Goal: Task Accomplishment & Management: Complete application form

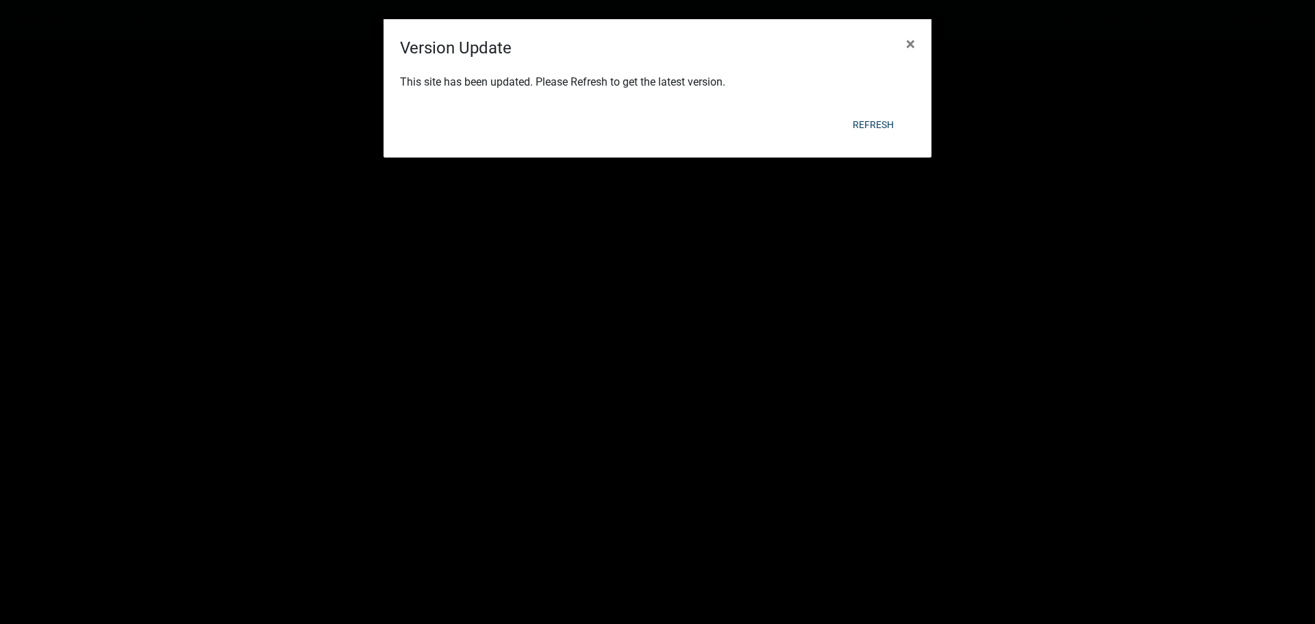
select select "3: 100"
drag, startPoint x: 866, startPoint y: 106, endPoint x: 870, endPoint y: 116, distance: 11.1
click at [868, 111] on form "Version Update × This site has been updated. Please Refresh to get the latest v…" at bounding box center [658, 82] width 548 height 126
click at [870, 120] on button "Refresh" at bounding box center [873, 124] width 63 height 25
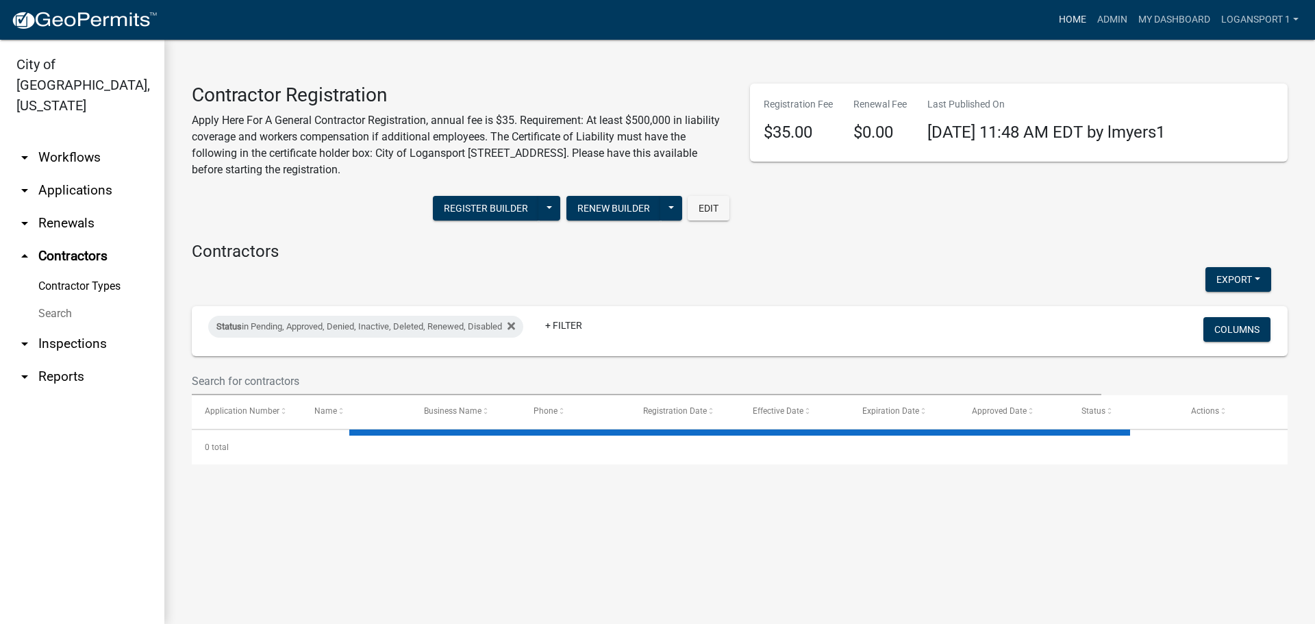
click at [1075, 29] on link "Home" at bounding box center [1072, 20] width 38 height 26
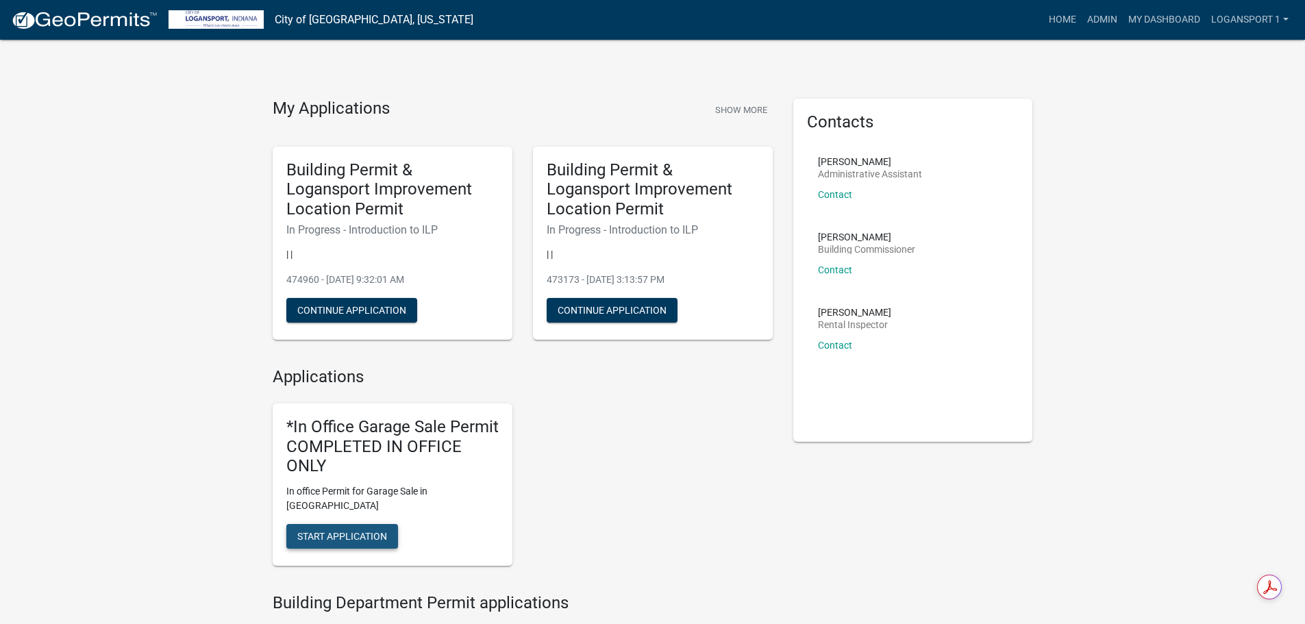
drag, startPoint x: 328, startPoint y: 521, endPoint x: 336, endPoint y: 524, distance: 8.3
click at [336, 531] on span "Start Application" at bounding box center [342, 536] width 90 height 11
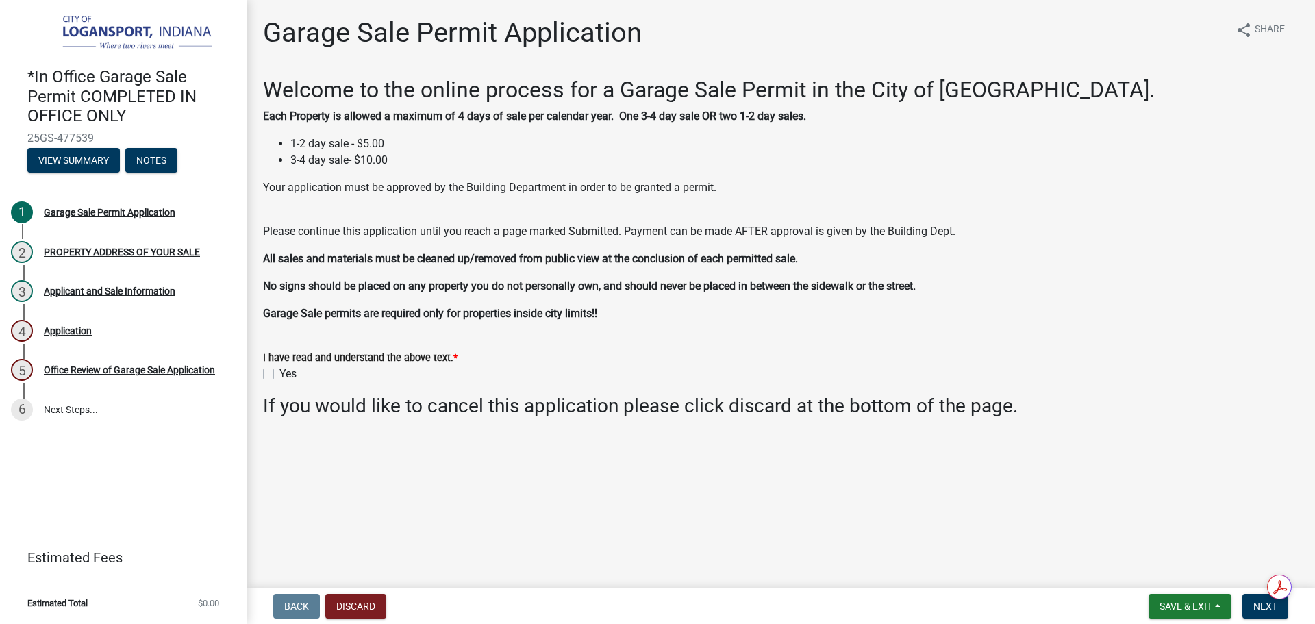
click at [279, 372] on label "Yes" at bounding box center [287, 374] width 17 height 16
click at [279, 372] on input "Yes" at bounding box center [283, 370] width 9 height 9
checkbox input "true"
click at [1255, 611] on span "Next" at bounding box center [1265, 606] width 24 height 11
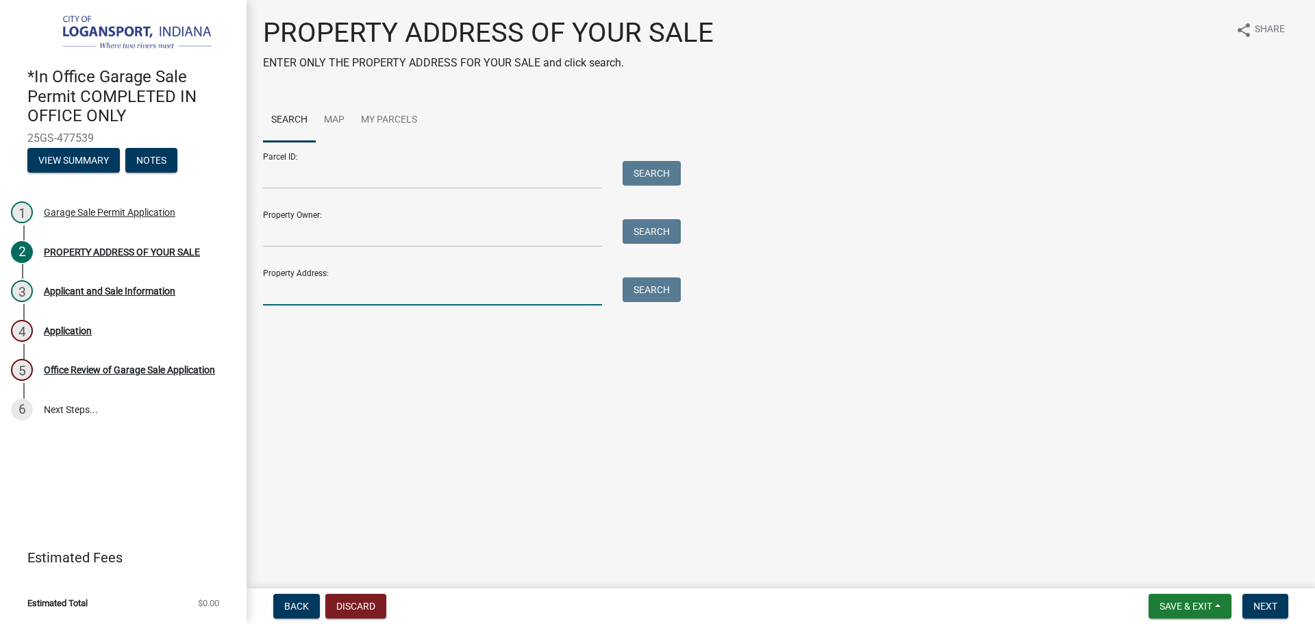
click at [482, 279] on input "Property Address:" at bounding box center [432, 291] width 339 height 28
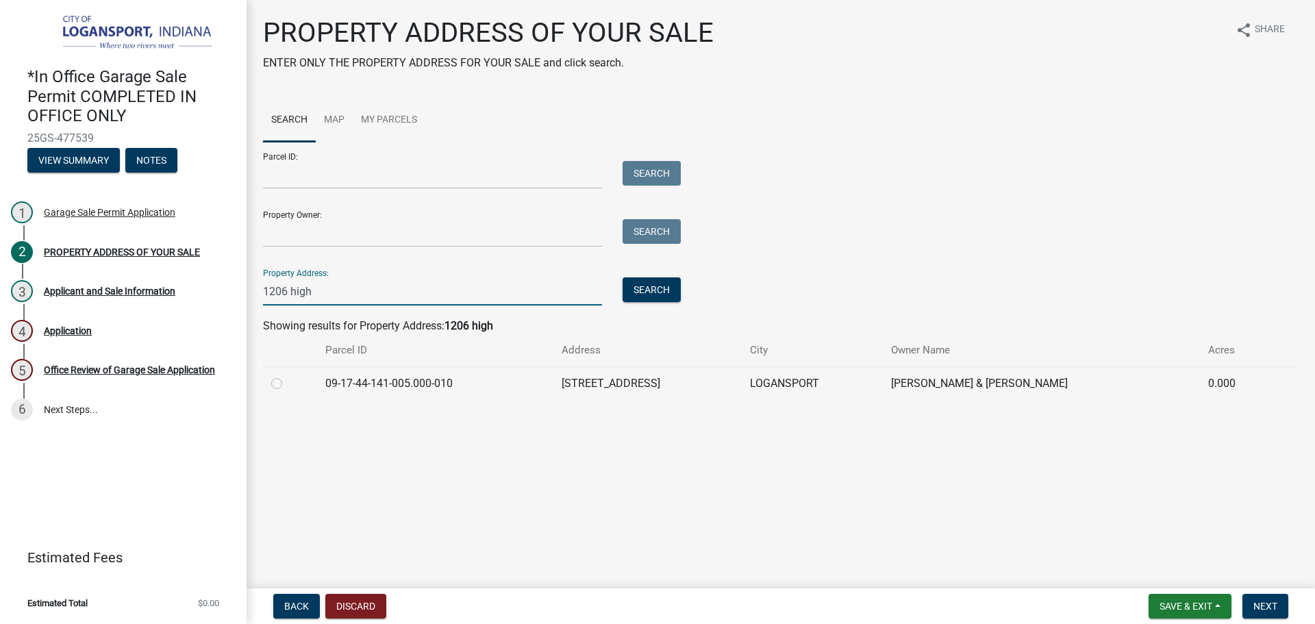
type input "1206 high"
click at [288, 375] on label at bounding box center [288, 375] width 0 height 0
click at [288, 379] on input "radio" at bounding box center [292, 379] width 9 height 9
radio input "true"
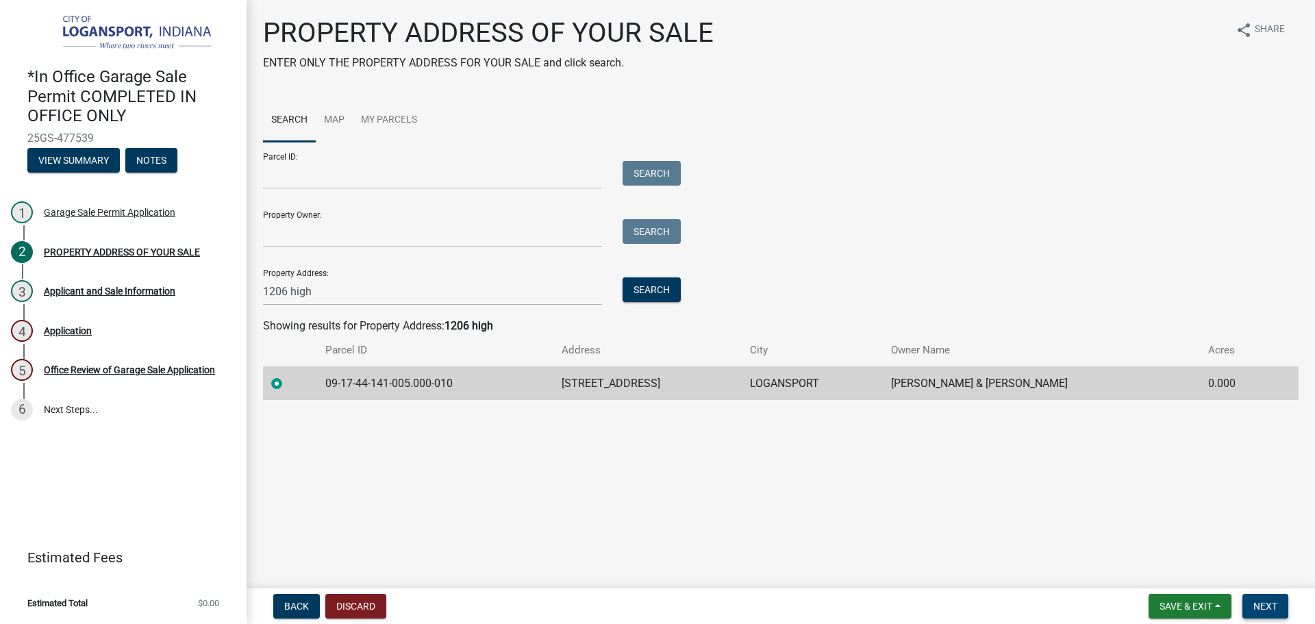
click at [1264, 609] on span "Next" at bounding box center [1265, 606] width 24 height 11
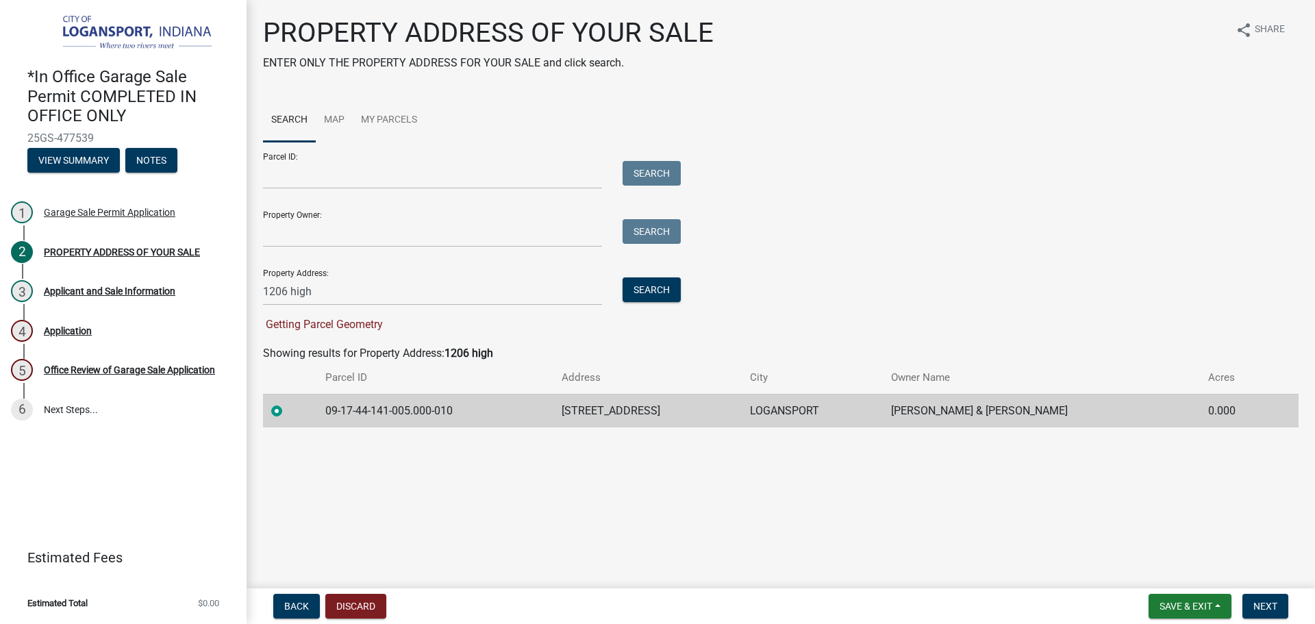
click at [275, 399] on td at bounding box center [290, 411] width 54 height 34
click at [659, 290] on button "Search" at bounding box center [652, 289] width 58 height 25
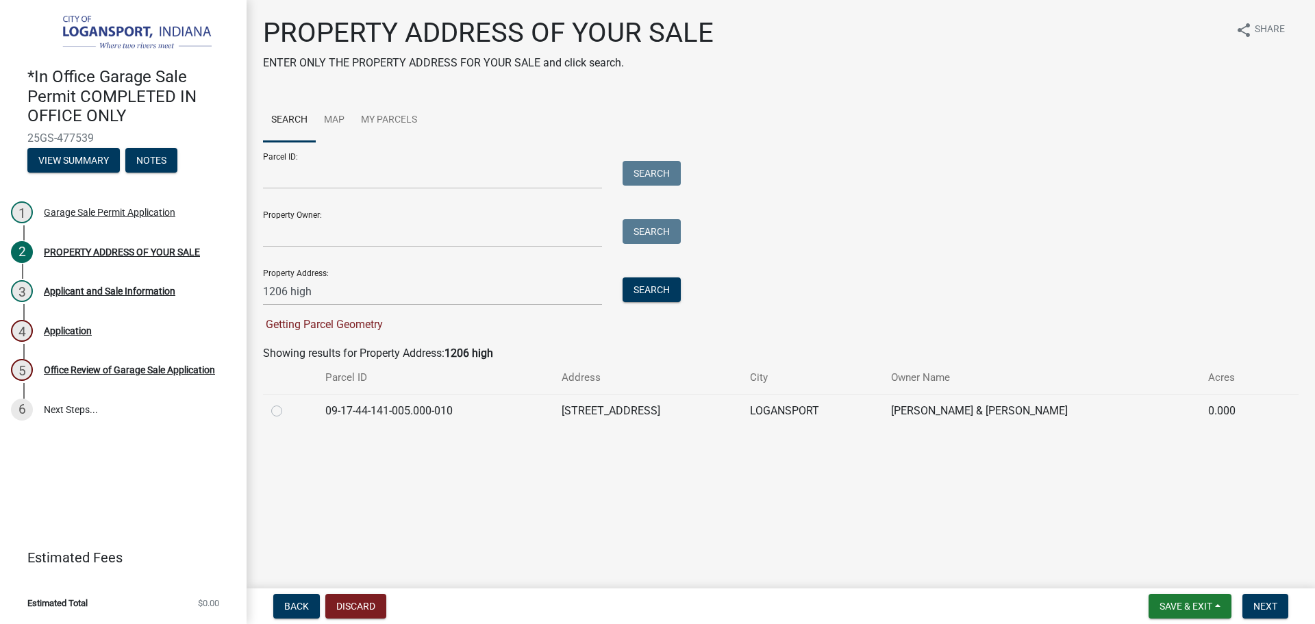
click at [288, 403] on label at bounding box center [288, 403] width 0 height 0
click at [288, 410] on input "radio" at bounding box center [292, 407] width 9 height 9
radio input "true"
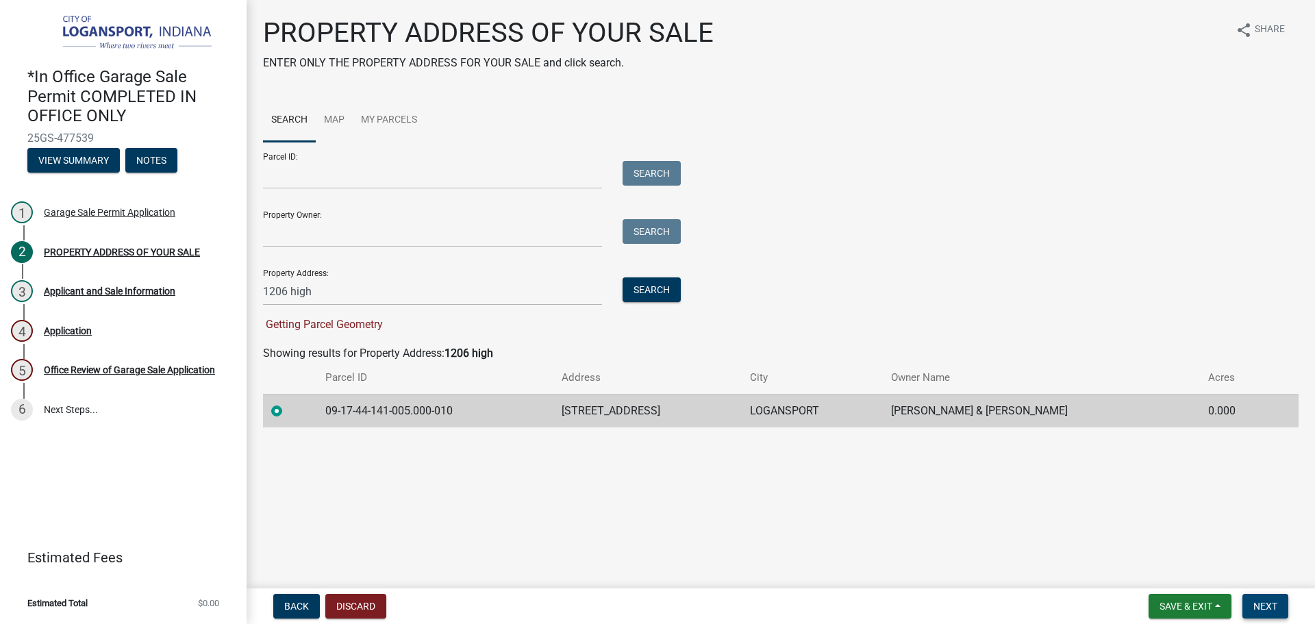
click at [1248, 606] on button "Next" at bounding box center [1265, 606] width 46 height 25
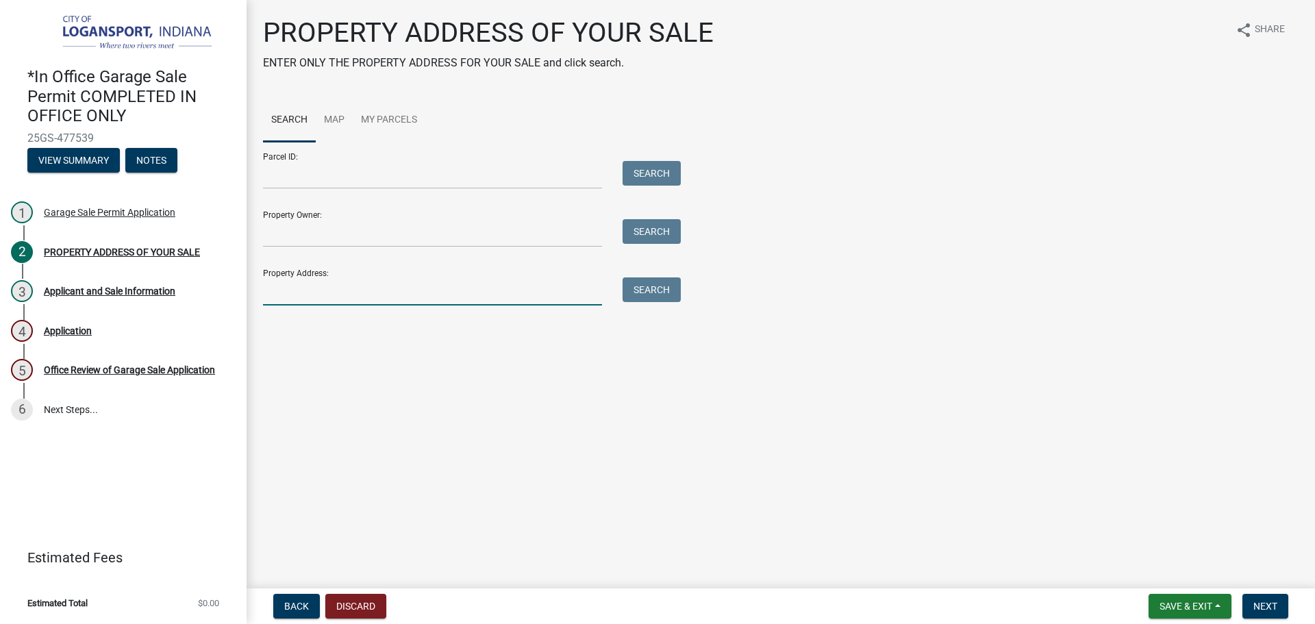
click at [455, 299] on input "Property Address:" at bounding box center [432, 291] width 339 height 28
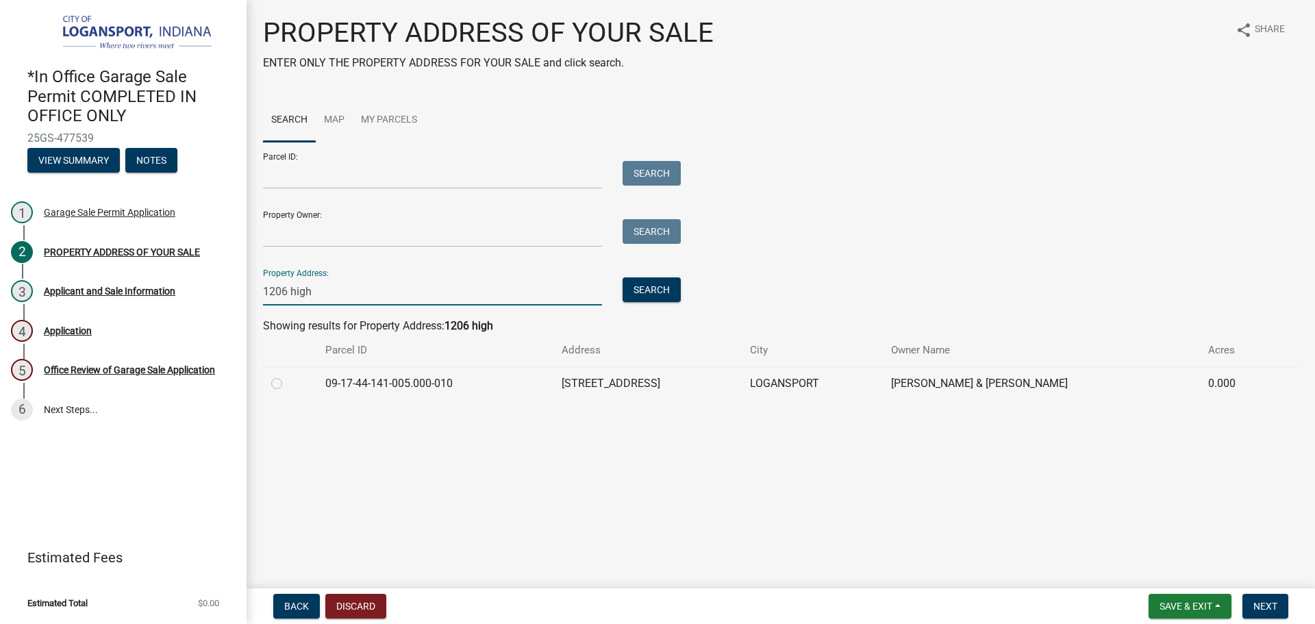
type input "1206 high"
click at [288, 375] on label at bounding box center [288, 375] width 0 height 0
click at [288, 380] on input "radio" at bounding box center [292, 379] width 9 height 9
radio input "true"
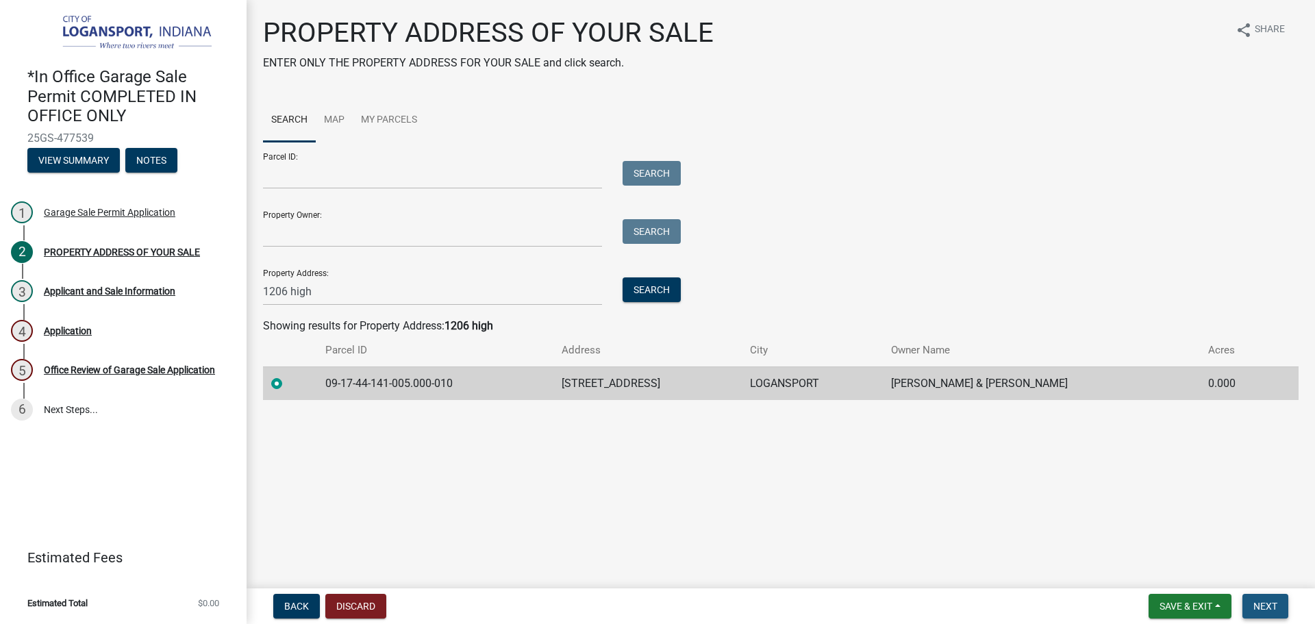
click at [1249, 605] on button "Next" at bounding box center [1265, 606] width 46 height 25
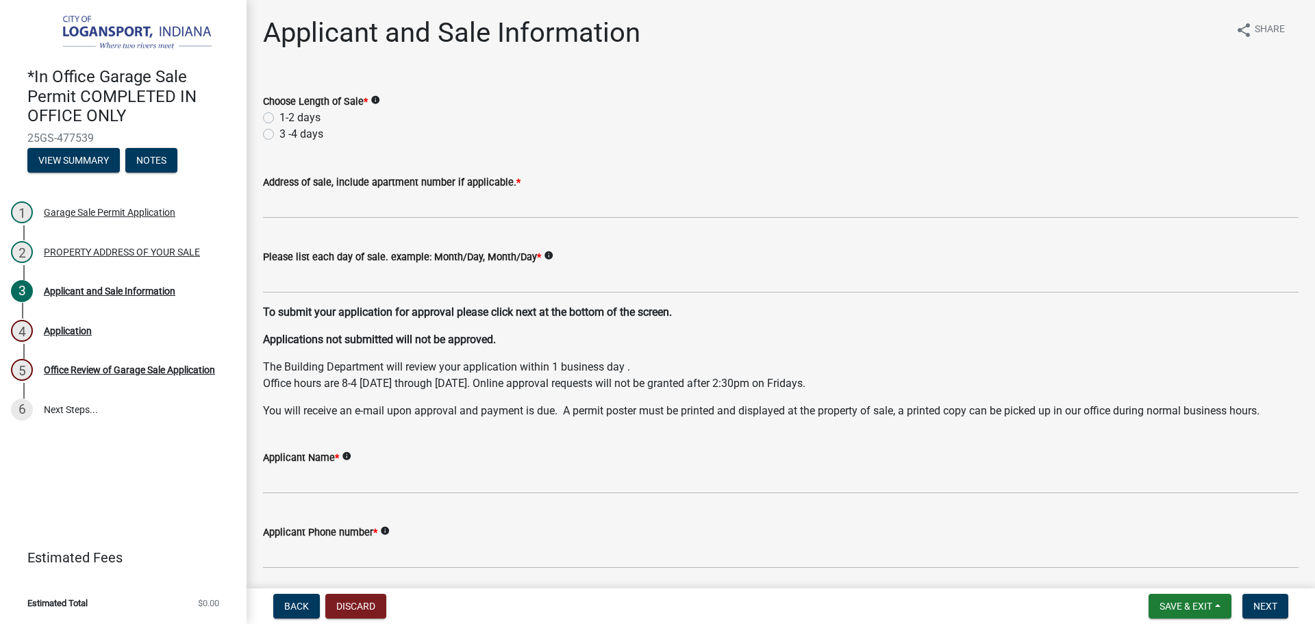
click at [279, 120] on label "1-2 days" at bounding box center [299, 118] width 41 height 16
click at [279, 118] on input "1-2 days" at bounding box center [283, 114] width 9 height 9
radio input "true"
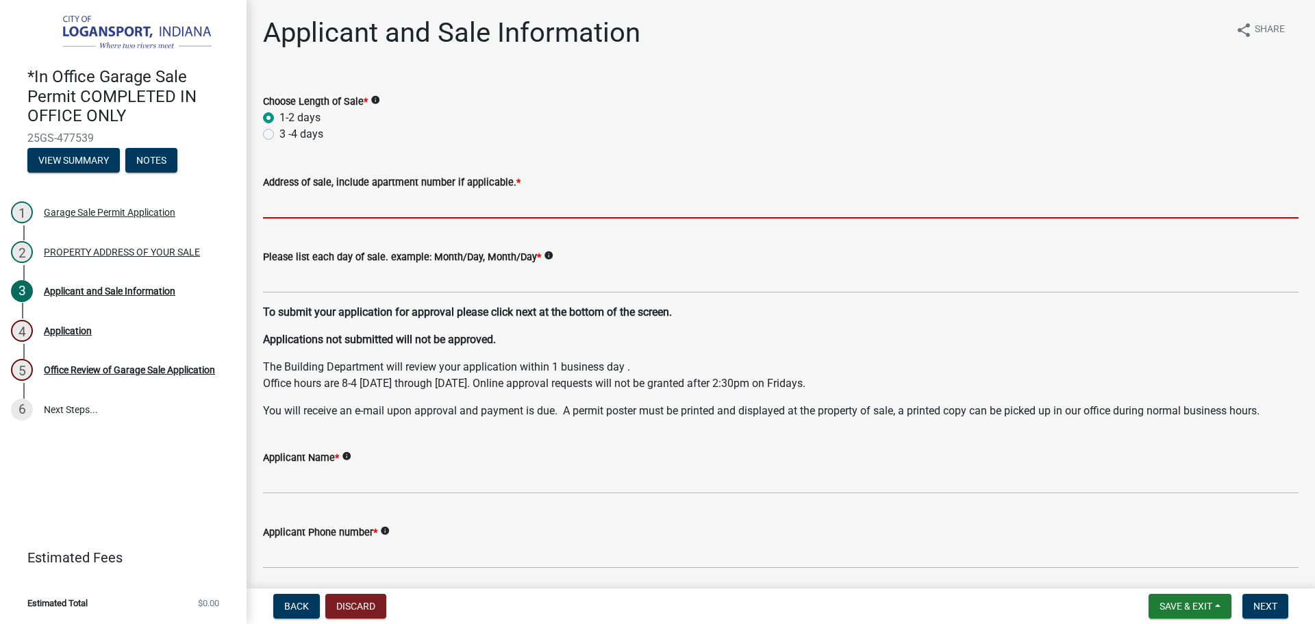
click at [284, 205] on input "Address of sale, include apartment number if applicable. *" at bounding box center [781, 204] width 1036 height 28
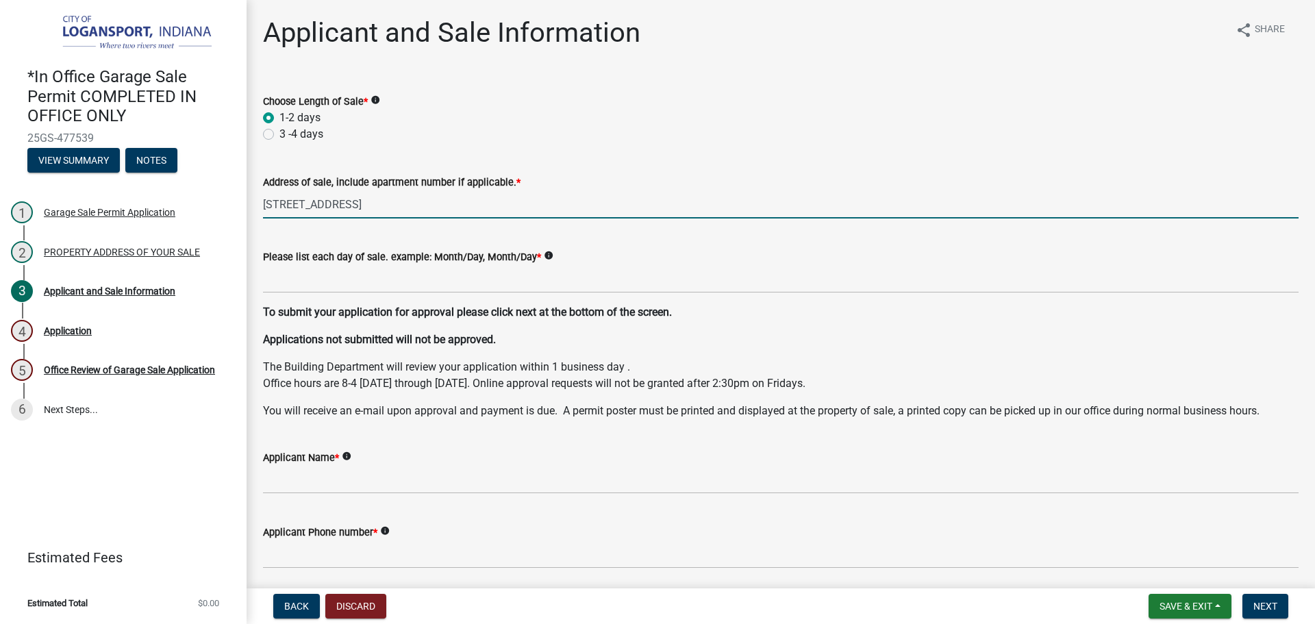
type input "1206 high street"
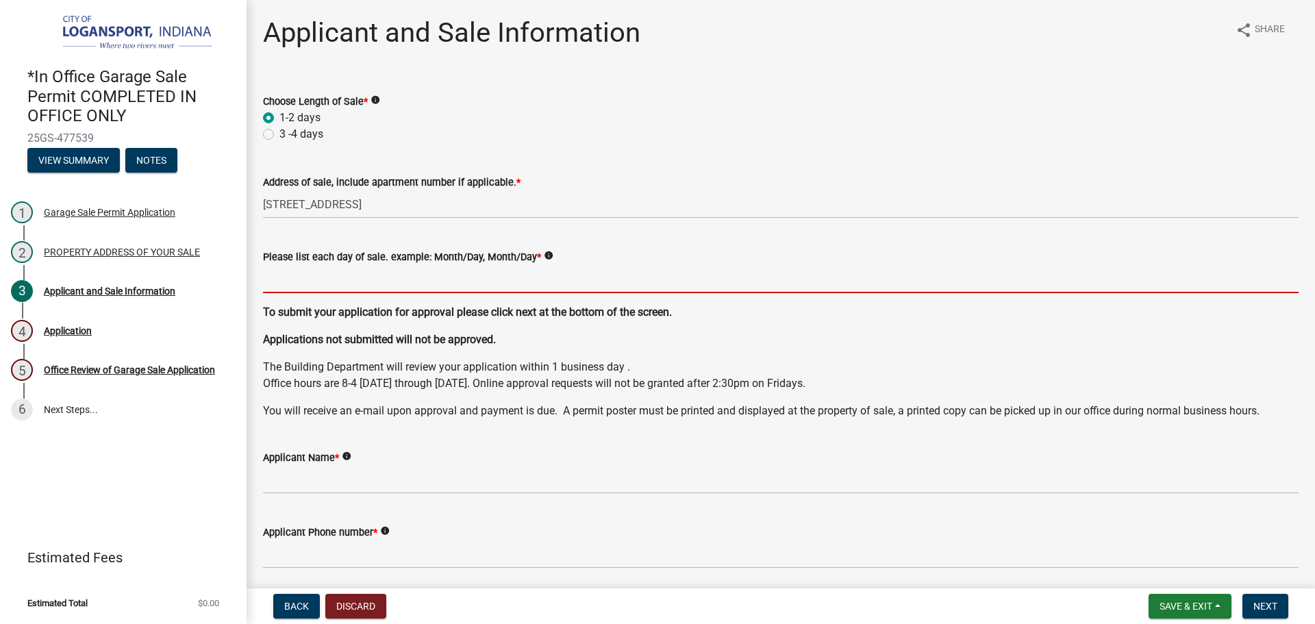
click at [347, 279] on input "Please list each day of sale. example: Month/Day, Month/Day *" at bounding box center [781, 279] width 1036 height 28
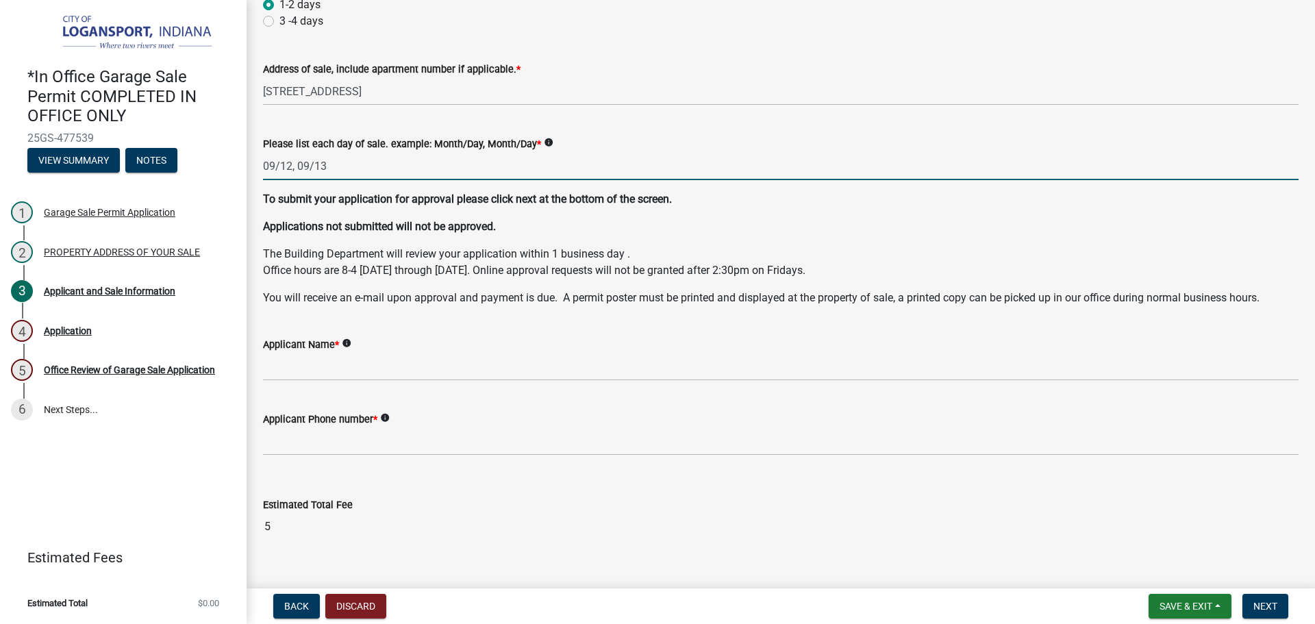
scroll to position [136, 0]
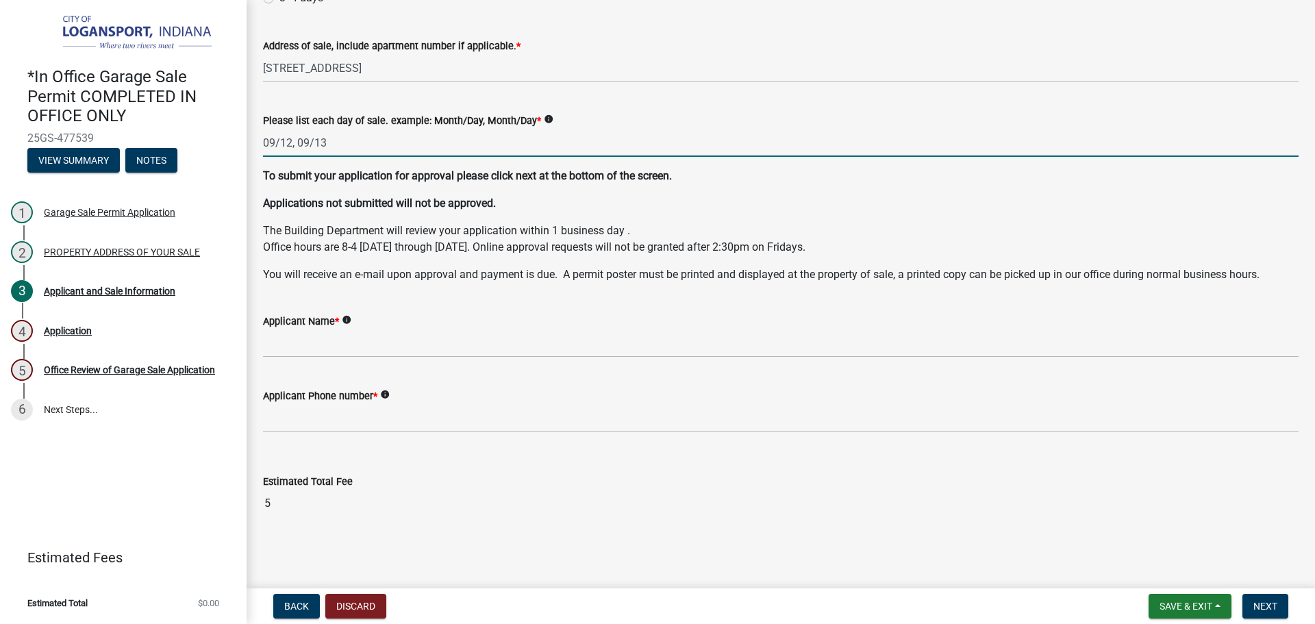
type input "09/12, 09/13"
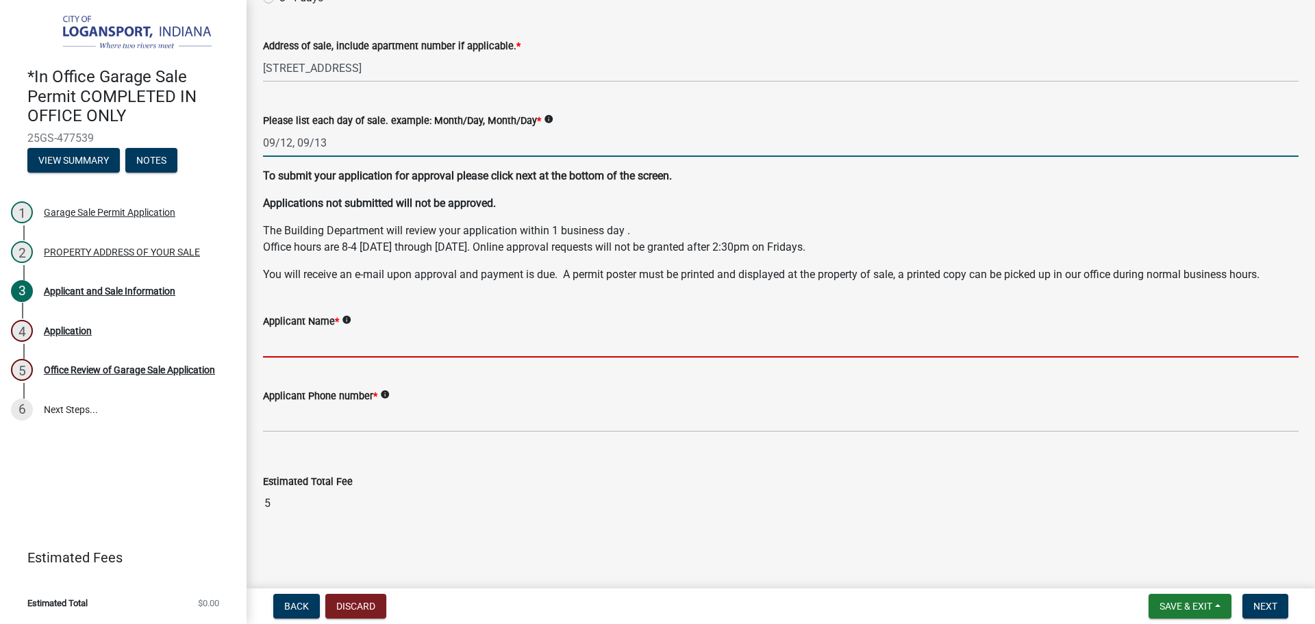
click at [338, 348] on input "Applicant Name *" at bounding box center [781, 343] width 1036 height 28
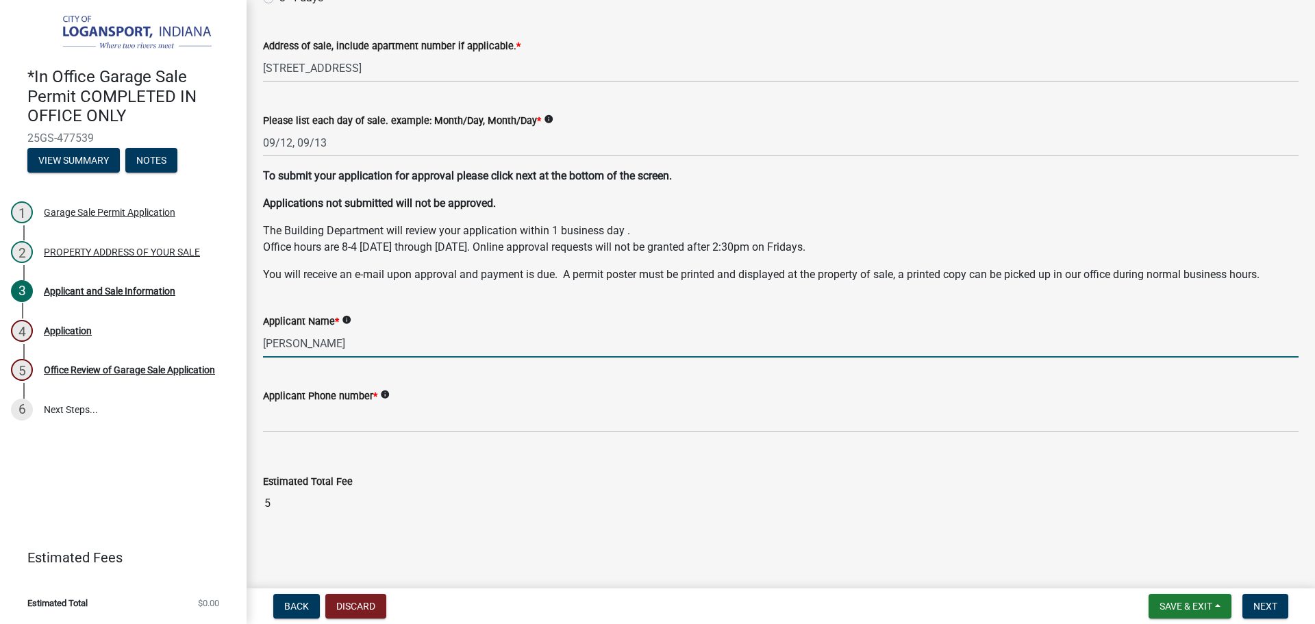
type input "Travis Lengel"
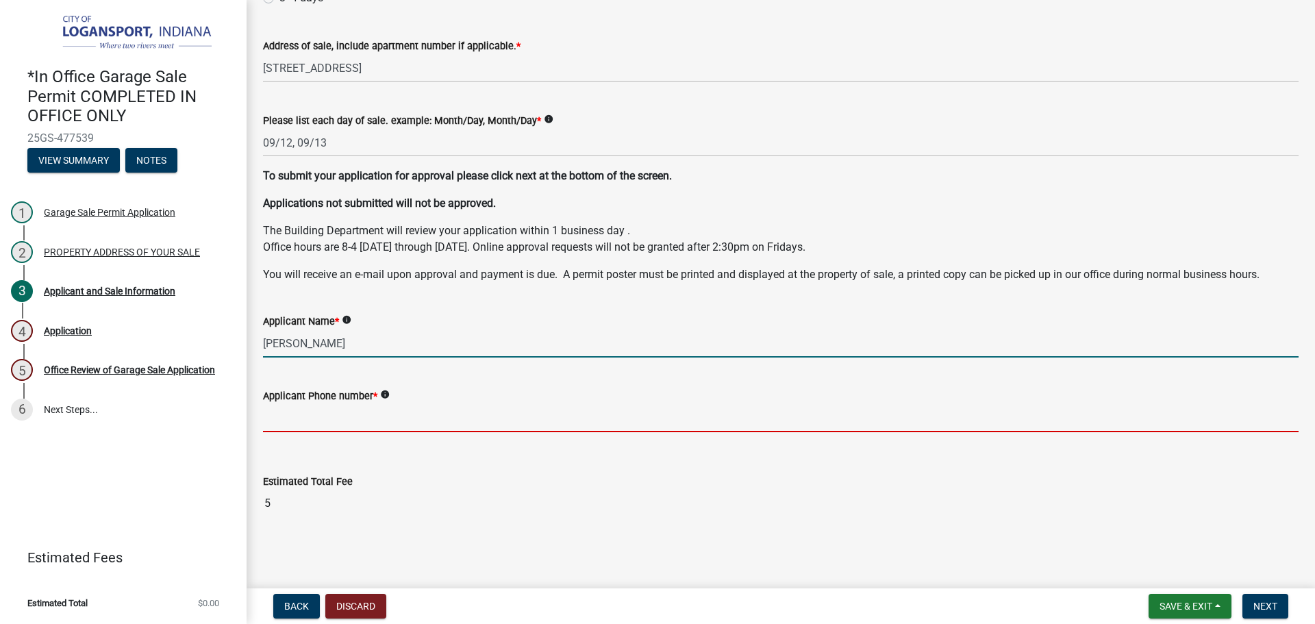
click at [361, 416] on input "Applicant Phone number *" at bounding box center [781, 418] width 1036 height 28
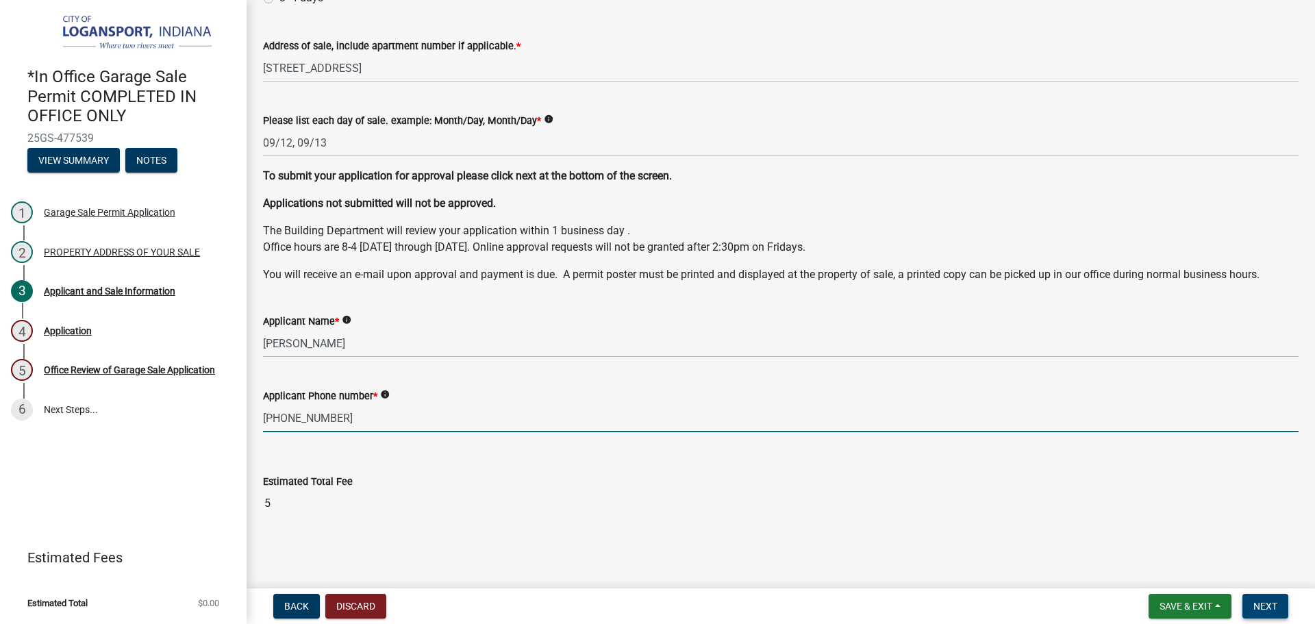
type input "260-571-5640"
click at [1252, 607] on button "Next" at bounding box center [1265, 606] width 46 height 25
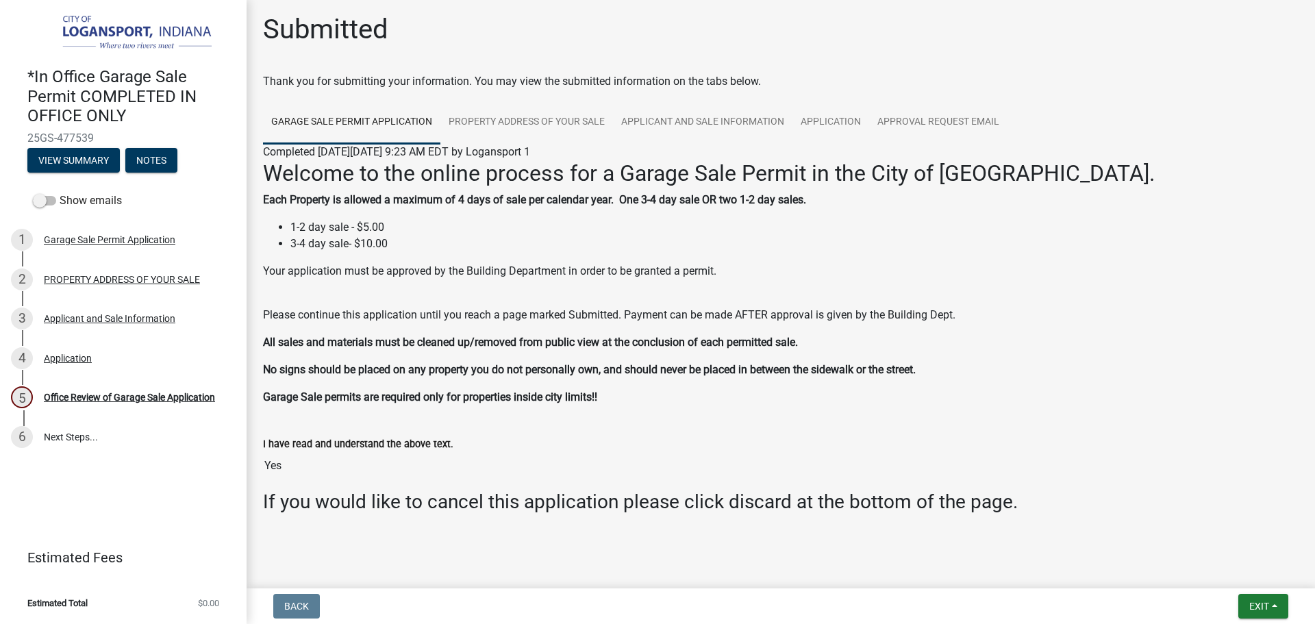
scroll to position [0, 0]
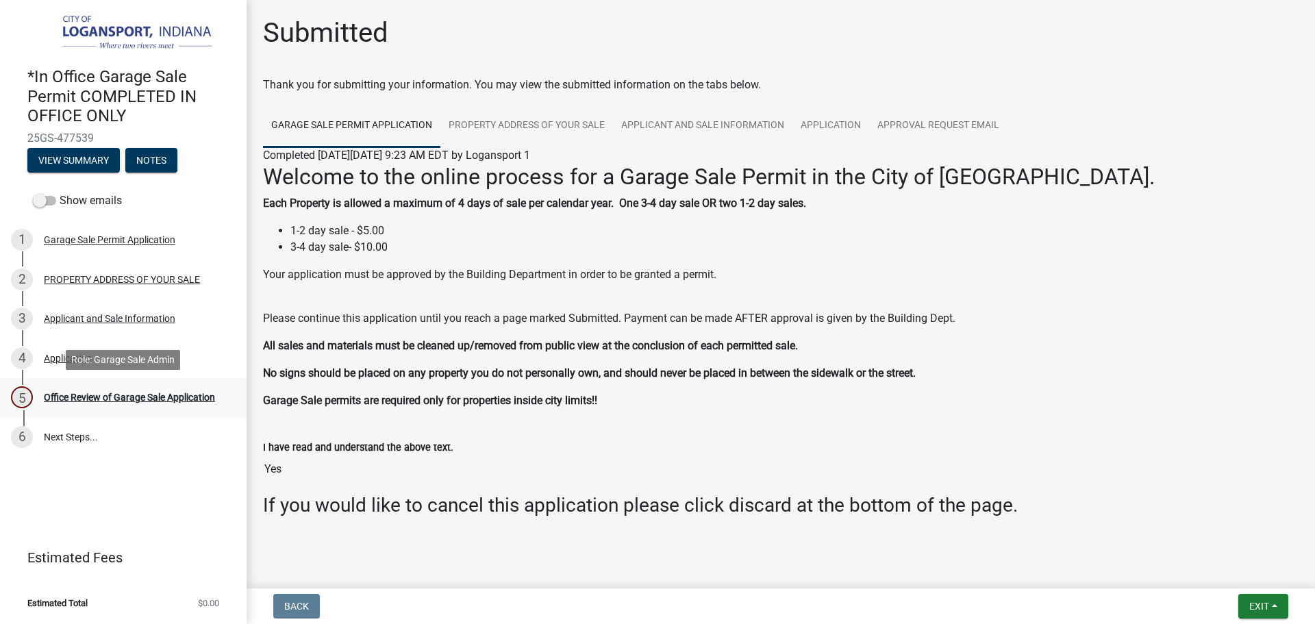
click at [133, 390] on div "5 Office Review of Garage Sale Application" at bounding box center [118, 397] width 214 height 22
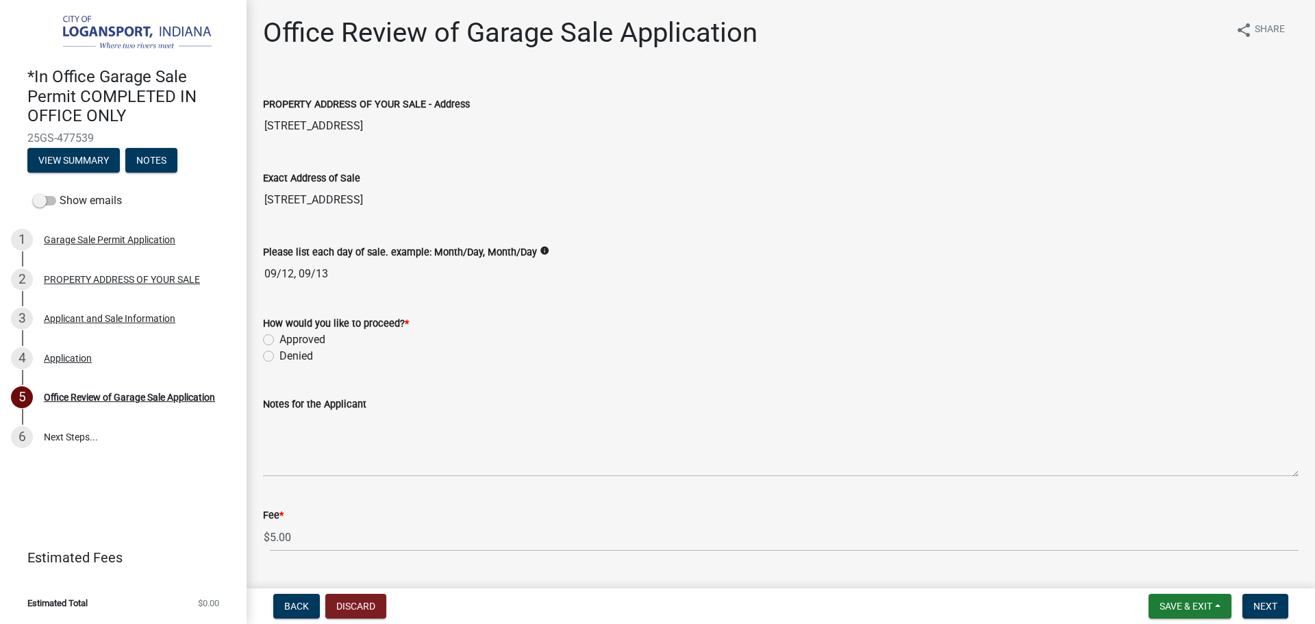
click at [279, 338] on label "Approved" at bounding box center [302, 339] width 46 height 16
click at [279, 338] on input "Approved" at bounding box center [283, 335] width 9 height 9
radio input "true"
click at [1266, 610] on span "Next" at bounding box center [1265, 606] width 24 height 11
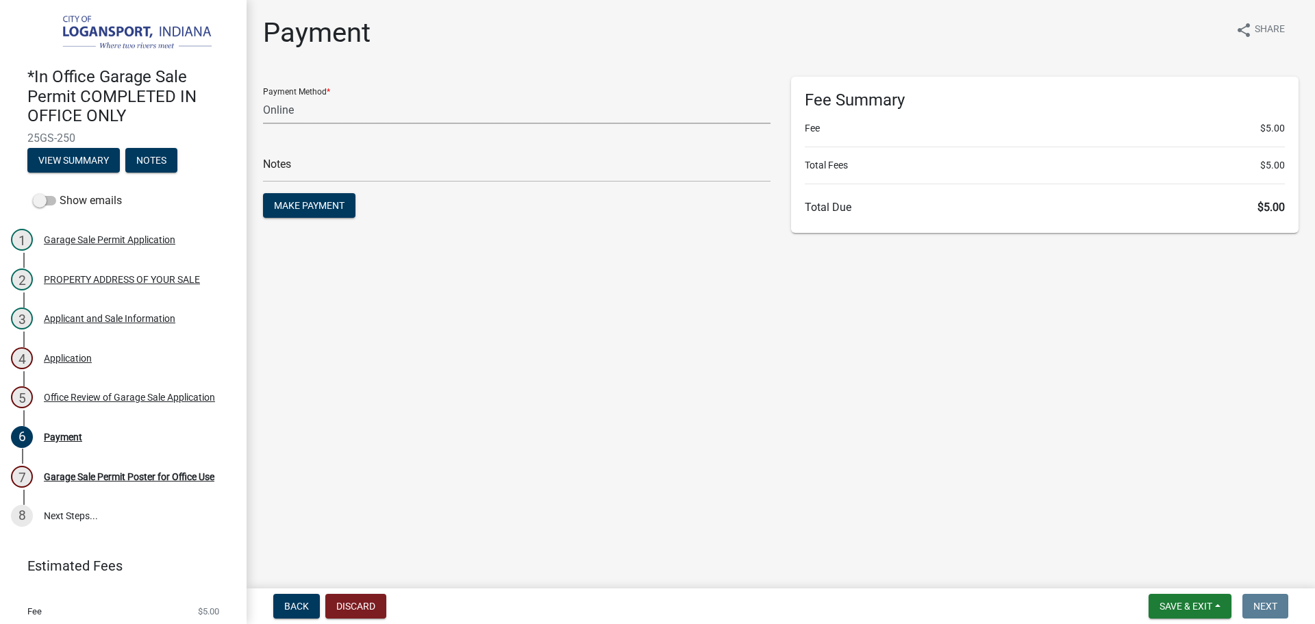
click at [306, 110] on select "Credit Card POS Check Cash Online" at bounding box center [517, 110] width 508 height 28
select select "2: 1"
click at [263, 96] on select "Credit Card POS Check Cash Online" at bounding box center [517, 110] width 508 height 28
click at [460, 255] on main "Payment share Share Payment Method * Credit Card POS Check Cash Online Notes Ma…" at bounding box center [781, 291] width 1068 height 583
click at [455, 157] on input "text" at bounding box center [517, 168] width 508 height 28
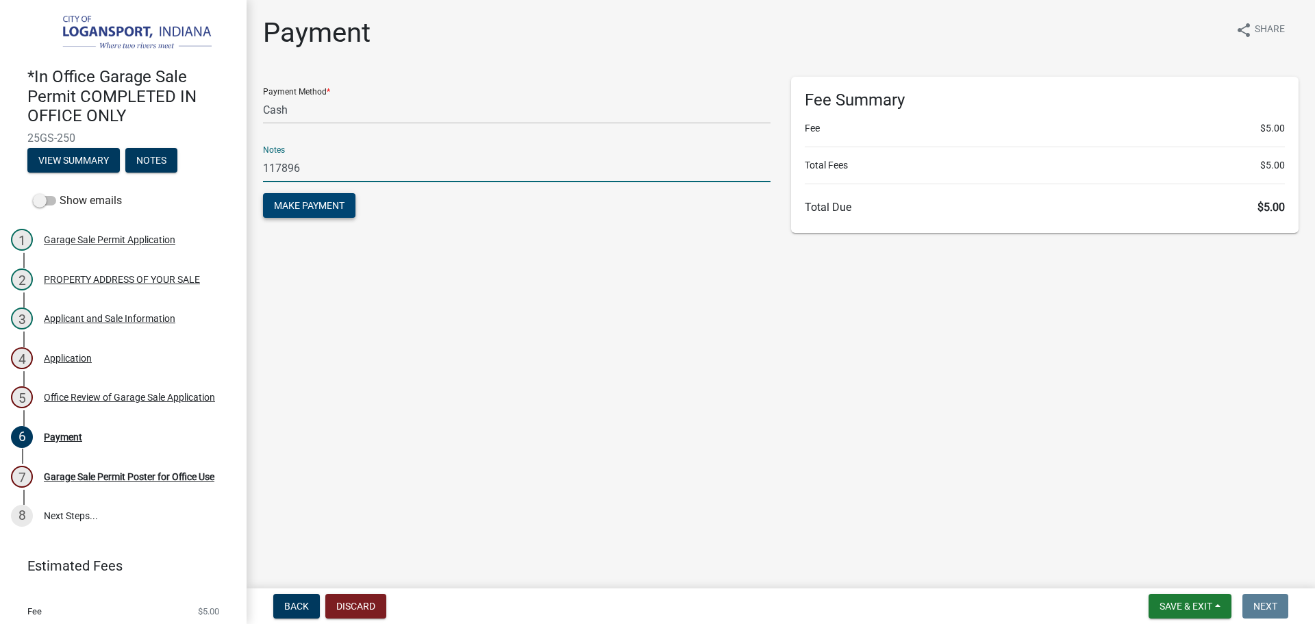
type input "117896"
click at [329, 202] on span "Make Payment" at bounding box center [309, 205] width 71 height 11
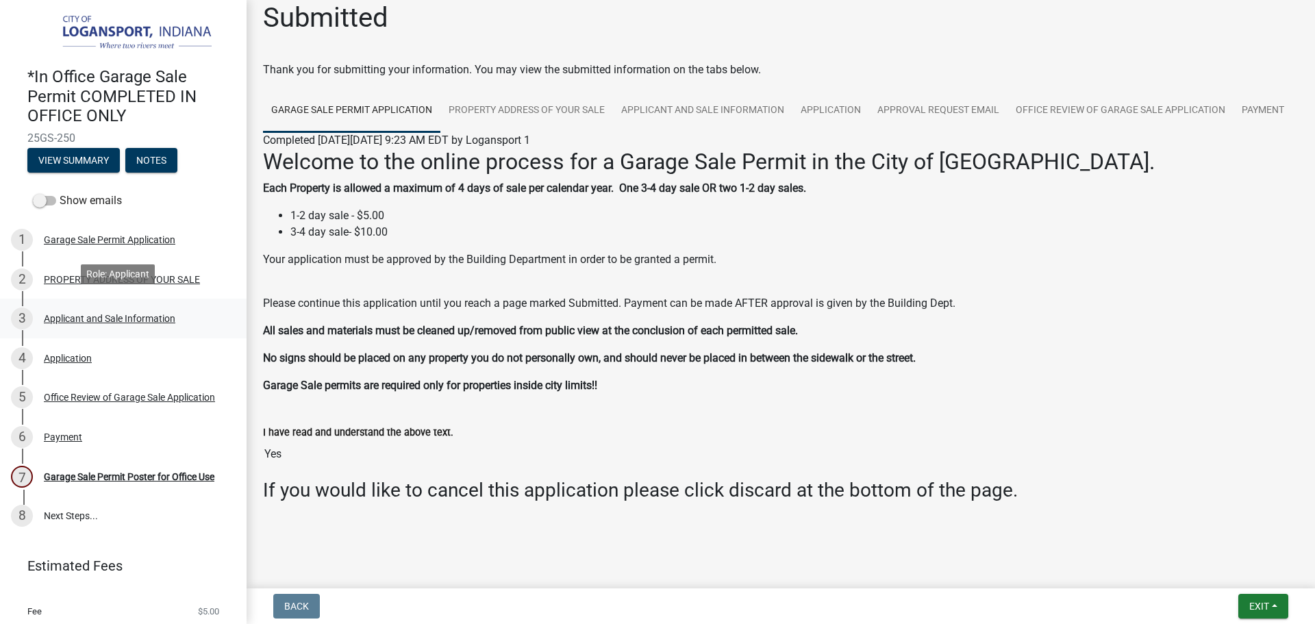
scroll to position [37, 0]
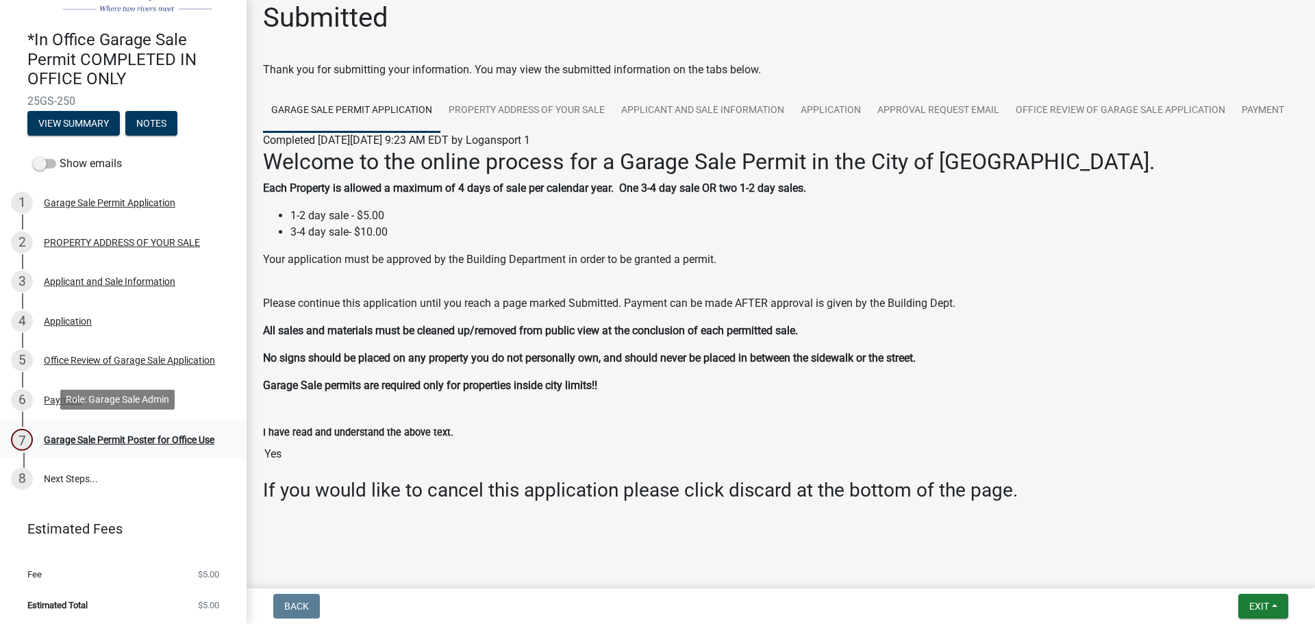
click at [99, 435] on div "Garage Sale Permit Poster for Office Use" at bounding box center [129, 440] width 171 height 10
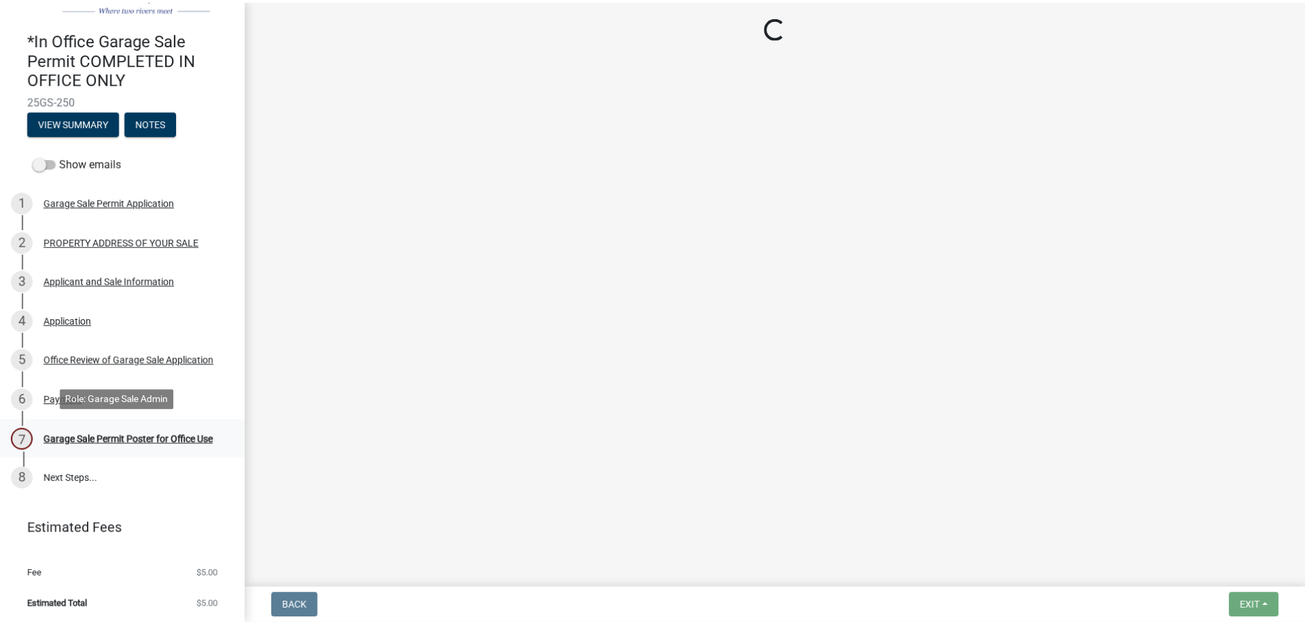
scroll to position [0, 0]
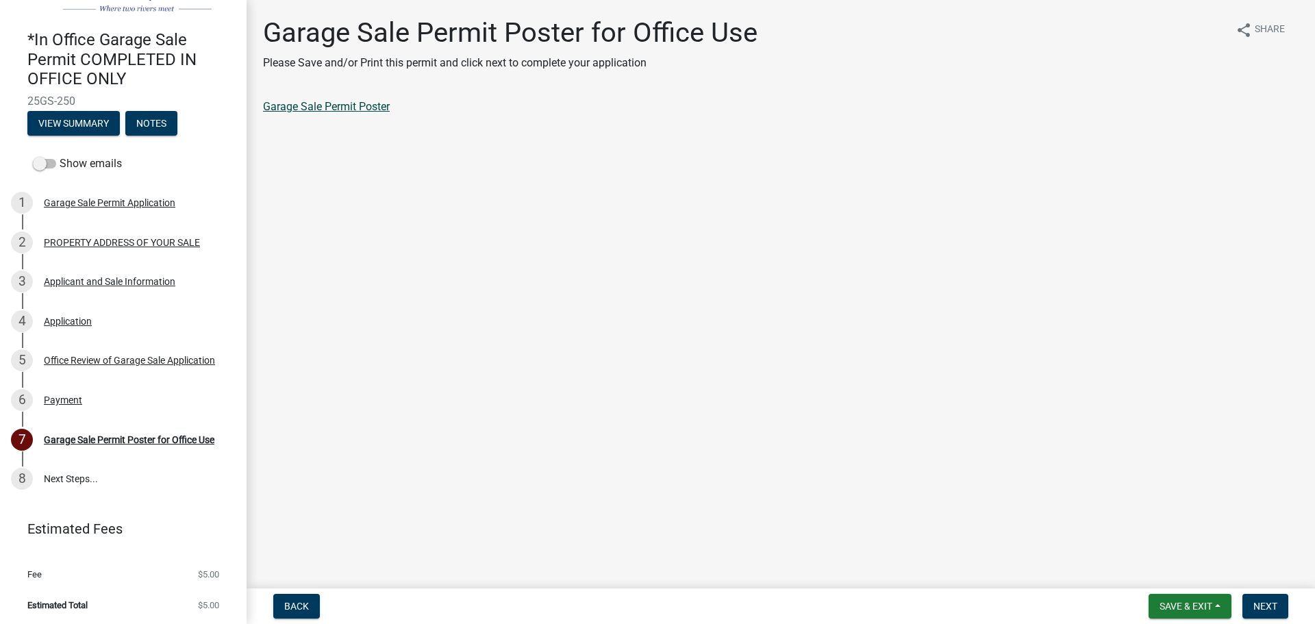
click at [351, 105] on link "Garage Sale Permit Poster" at bounding box center [326, 106] width 127 height 13
click at [1277, 593] on nav "Back Save & Exit Save Save & Exit Next" at bounding box center [781, 606] width 1068 height 36
click at [1275, 602] on span "Next" at bounding box center [1265, 606] width 24 height 11
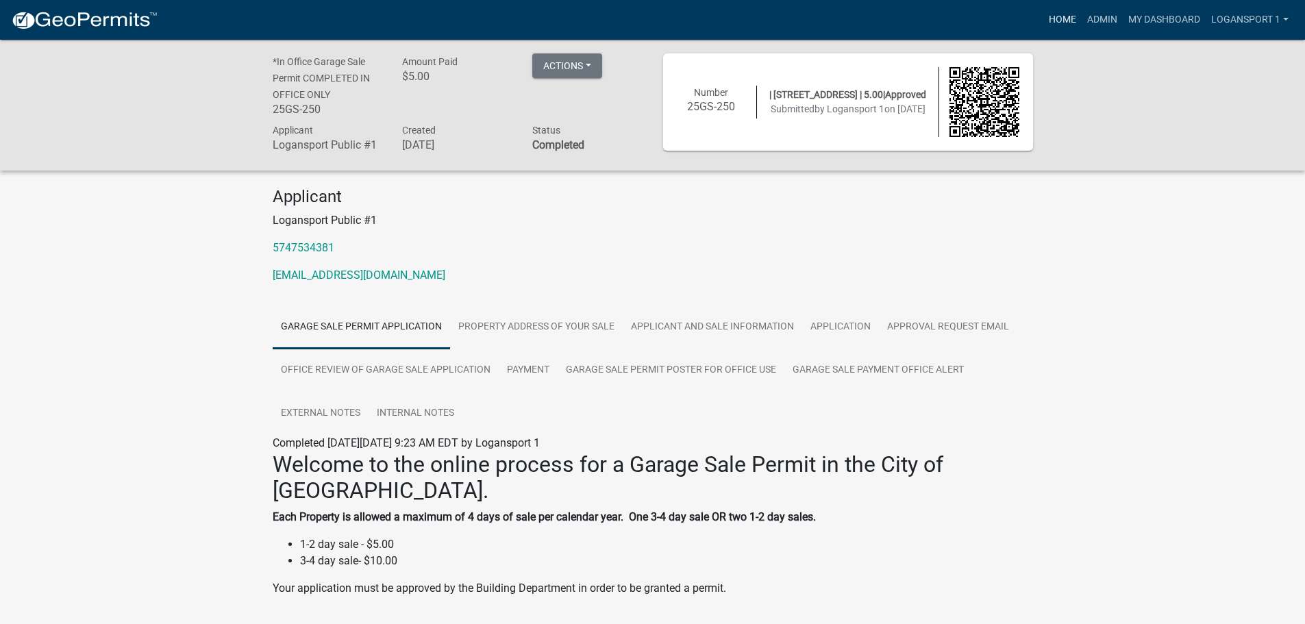
click at [1060, 24] on link "Home" at bounding box center [1062, 20] width 38 height 26
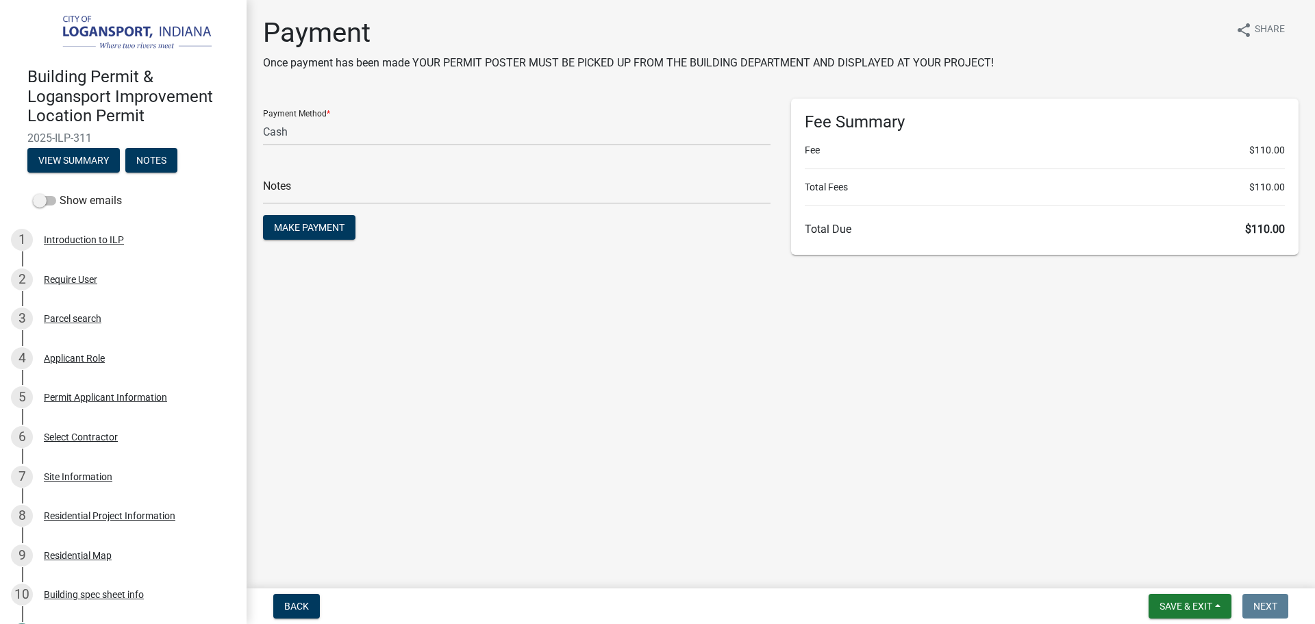
select select "2: 1"
click at [1177, 612] on button "Save & Exit" at bounding box center [1190, 606] width 83 height 25
click at [1159, 559] on button "Save & Exit" at bounding box center [1177, 570] width 110 height 33
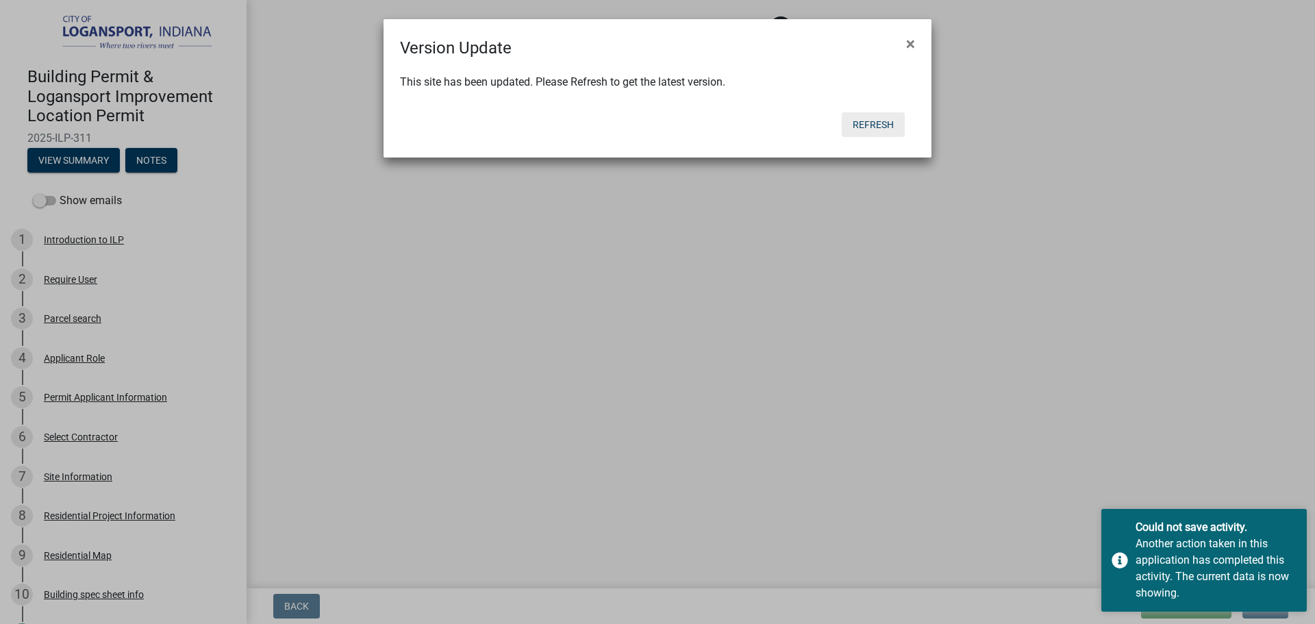
click at [874, 118] on button "Refresh" at bounding box center [873, 124] width 63 height 25
